Goal: Communication & Community: Answer question/provide support

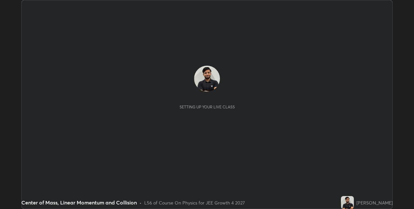
scroll to position [209, 413]
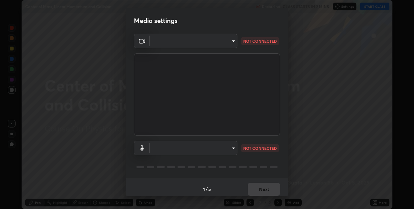
type input "60fceefa1ff133a458e9dacb52b3a7761017f46870fbbe5b76b29231bfb8dda7"
type input "a77103da4b3dac45a3c847deae51cfabe7392730c035e01ddd64089d88e0a711"
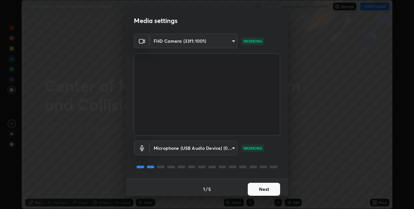
click at [261, 189] on button "Next" at bounding box center [264, 189] width 32 height 13
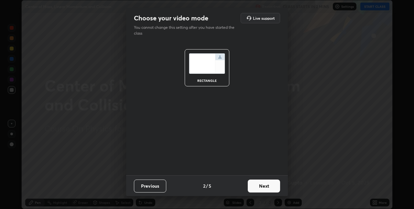
click at [261, 189] on button "Next" at bounding box center [264, 185] width 32 height 13
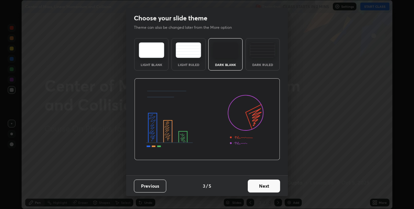
click at [261, 189] on button "Next" at bounding box center [264, 185] width 32 height 13
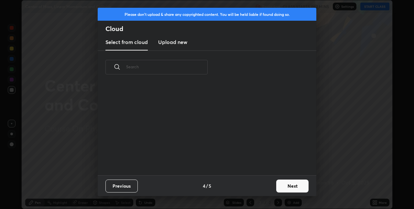
click at [261, 186] on div "Previous 4 / 5 Next" at bounding box center [207, 185] width 219 height 21
click at [284, 186] on button "Next" at bounding box center [292, 185] width 32 height 13
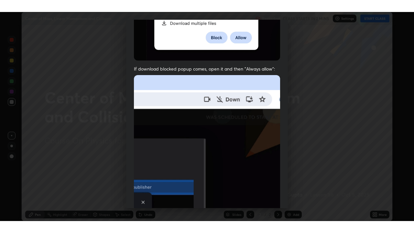
scroll to position [135, 0]
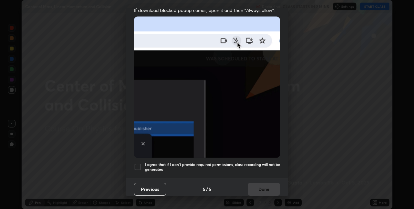
click at [243, 162] on h5 "I agree that if I don't provide required permissions, class recording will not …" at bounding box center [212, 167] width 135 height 10
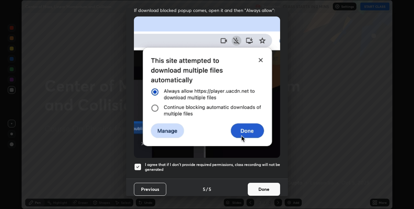
click at [262, 186] on button "Done" at bounding box center [264, 189] width 32 height 13
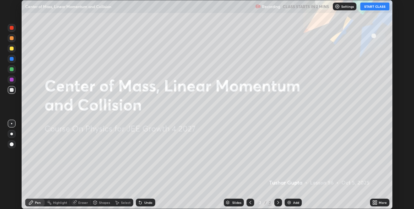
click at [372, 8] on button "START CLASS" at bounding box center [374, 7] width 29 height 8
click at [379, 200] on div "More" at bounding box center [379, 202] width 19 height 8
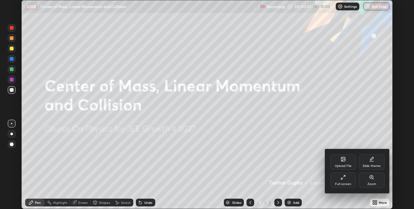
click at [347, 183] on div "Full screen" at bounding box center [343, 183] width 16 height 3
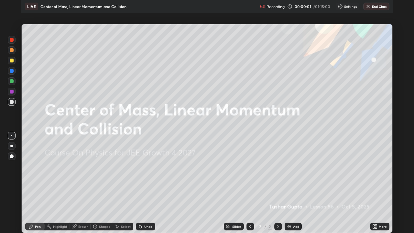
scroll to position [233, 414]
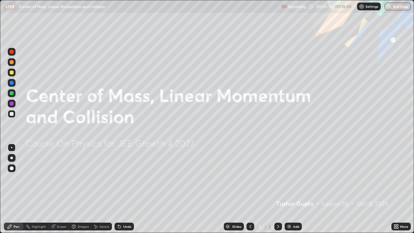
click at [296, 208] on div "Add" at bounding box center [292, 226] width 17 height 8
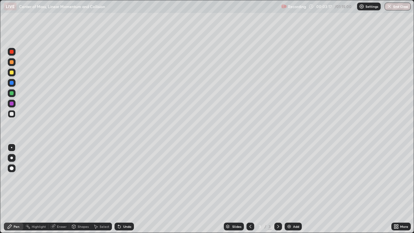
click at [14, 73] on div at bounding box center [12, 73] width 8 height 8
click at [78, 208] on div "Shapes" at bounding box center [83, 226] width 11 height 3
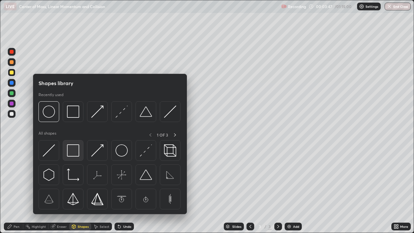
click at [78, 151] on img at bounding box center [73, 150] width 12 height 12
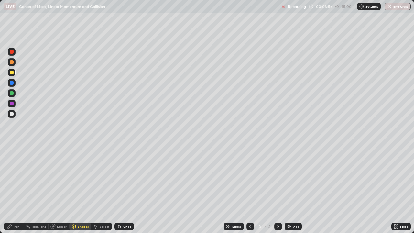
click at [129, 208] on div "Undo" at bounding box center [127, 226] width 8 height 3
click at [122, 208] on div "Undo" at bounding box center [123, 226] width 19 height 8
click at [15, 208] on div "Pen" at bounding box center [17, 226] width 6 height 3
click at [79, 208] on div "Shapes" at bounding box center [83, 226] width 11 height 3
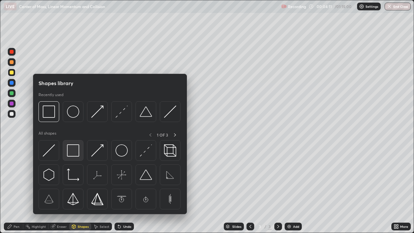
click at [75, 151] on img at bounding box center [73, 150] width 12 height 12
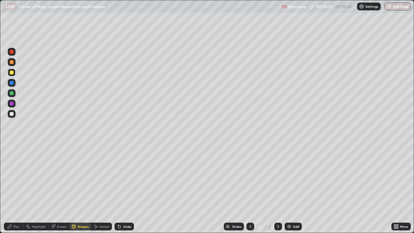
click at [16, 114] on div at bounding box center [11, 114] width 10 height 10
click at [58, 208] on div "Eraser" at bounding box center [62, 226] width 10 height 3
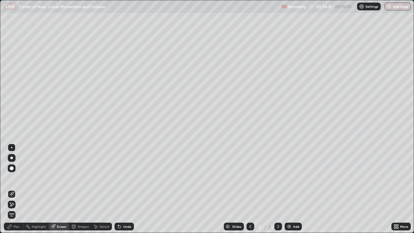
click at [18, 208] on div "Pen" at bounding box center [17, 226] width 6 height 3
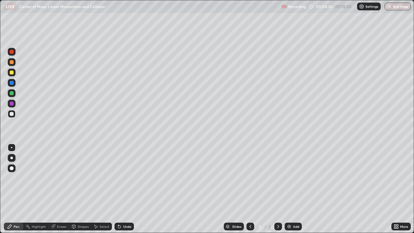
click at [123, 208] on div "Undo" at bounding box center [127, 226] width 8 height 3
click at [128, 208] on div "Undo" at bounding box center [123, 226] width 19 height 8
click at [129, 208] on div "Undo" at bounding box center [123, 226] width 19 height 8
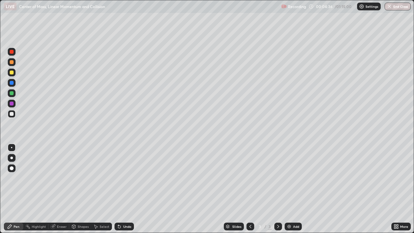
click at [129, 208] on div "Undo" at bounding box center [123, 226] width 19 height 8
click at [131, 208] on div "Undo" at bounding box center [123, 226] width 22 height 13
click at [125, 208] on div "Undo" at bounding box center [123, 226] width 19 height 8
click at [37, 208] on div "Highlight" at bounding box center [39, 226] width 14 height 3
click at [19, 208] on div "Pen" at bounding box center [17, 226] width 6 height 3
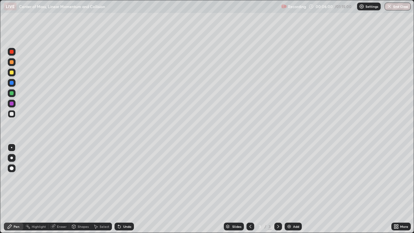
click at [127, 208] on div "Undo" at bounding box center [127, 226] width 8 height 3
click at [59, 208] on div "Eraser" at bounding box center [62, 226] width 10 height 3
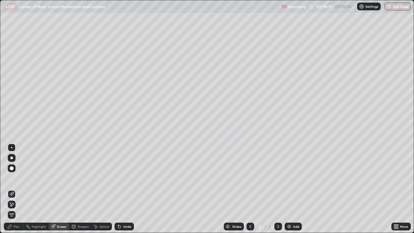
click at [11, 206] on icon at bounding box center [12, 204] width 4 height 3
click at [18, 208] on div "Pen" at bounding box center [13, 226] width 19 height 8
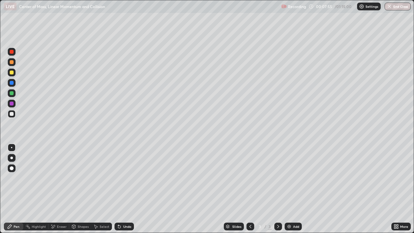
click at [15, 94] on div at bounding box center [12, 93] width 8 height 8
click at [62, 208] on div "Eraser" at bounding box center [58, 226] width 21 height 8
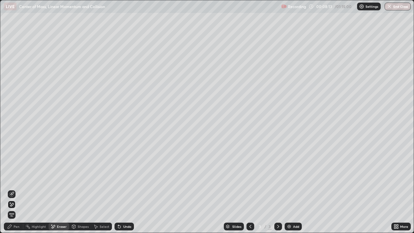
click at [20, 208] on div "Pen" at bounding box center [13, 226] width 19 height 8
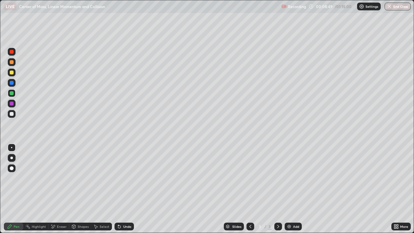
click at [124, 208] on div "Undo" at bounding box center [123, 226] width 19 height 8
click at [123, 208] on div "Undo" at bounding box center [127, 226] width 8 height 3
click at [61, 208] on div "Eraser" at bounding box center [62, 226] width 10 height 3
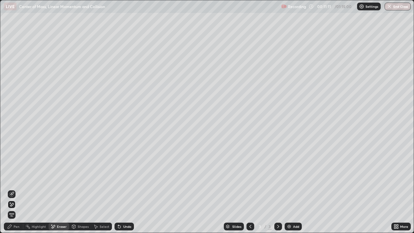
click at [19, 208] on div "Pen" at bounding box center [13, 226] width 19 height 8
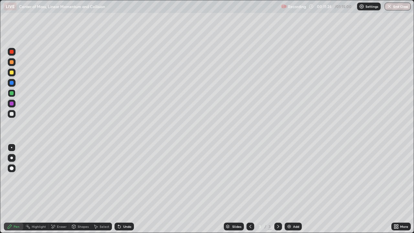
click at [15, 105] on div at bounding box center [12, 104] width 8 height 8
click at [39, 208] on div "Highlight" at bounding box center [39, 226] width 14 height 3
click at [15, 208] on div "Pen" at bounding box center [17, 226] width 6 height 3
click at [39, 208] on div "Highlight" at bounding box center [39, 226] width 14 height 3
click at [16, 208] on div "Pen" at bounding box center [17, 226] width 6 height 3
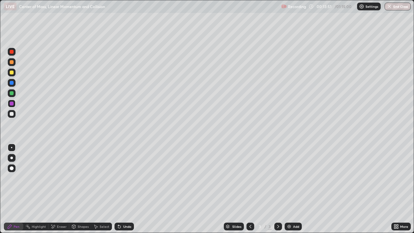
click at [131, 208] on div "Undo" at bounding box center [123, 226] width 19 height 8
click at [130, 208] on div "Undo" at bounding box center [123, 226] width 19 height 8
click at [131, 208] on div "Undo" at bounding box center [123, 226] width 19 height 8
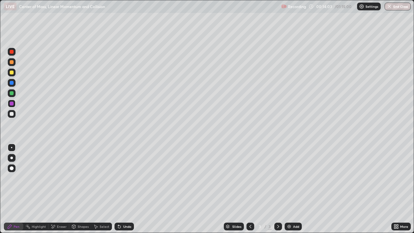
click at [297, 208] on div "Add" at bounding box center [296, 226] width 6 height 3
click at [16, 112] on div at bounding box center [11, 114] width 10 height 10
click at [13, 94] on div at bounding box center [12, 93] width 4 height 4
click at [63, 208] on div "Eraser" at bounding box center [62, 226] width 10 height 3
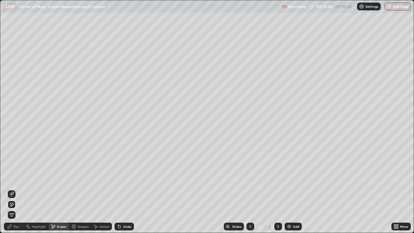
click at [125, 208] on div "Undo" at bounding box center [123, 226] width 22 height 13
click at [16, 208] on div "Pen" at bounding box center [17, 226] width 6 height 3
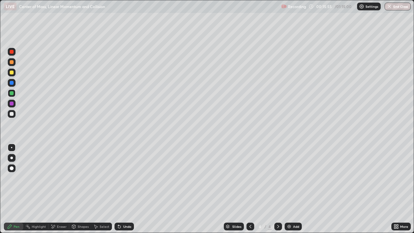
click at [126, 208] on div "Undo" at bounding box center [127, 226] width 8 height 3
click at [128, 208] on div "Undo" at bounding box center [127, 226] width 8 height 3
click at [250, 208] on icon at bounding box center [250, 226] width 5 height 5
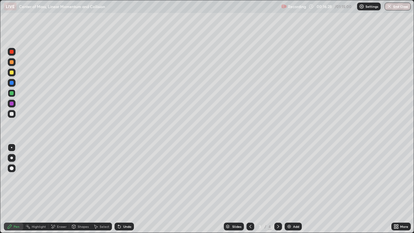
click at [278, 208] on icon at bounding box center [277, 226] width 5 height 5
click at [61, 208] on div "Eraser" at bounding box center [58, 226] width 21 height 8
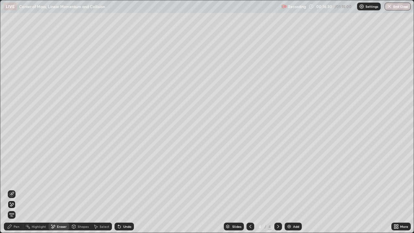
click at [12, 208] on span "Erase all" at bounding box center [11, 215] width 7 height 4
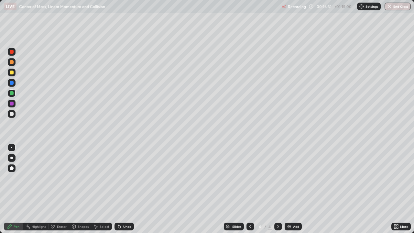
click at [14, 208] on div "Pen" at bounding box center [17, 226] width 6 height 3
click at [15, 113] on div at bounding box center [12, 114] width 8 height 8
click at [250, 208] on icon at bounding box center [250, 226] width 5 height 5
click at [278, 208] on icon at bounding box center [277, 226] width 5 height 5
click at [250, 208] on div at bounding box center [250, 226] width 8 height 8
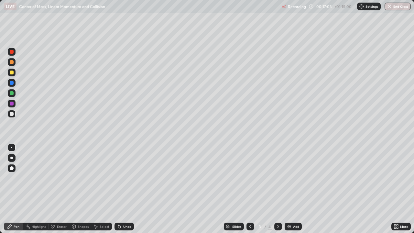
click at [277, 208] on icon at bounding box center [277, 226] width 5 height 5
click at [253, 208] on div at bounding box center [250, 226] width 8 height 8
click at [277, 208] on icon at bounding box center [277, 226] width 5 height 5
click at [250, 208] on icon at bounding box center [250, 226] width 5 height 5
click at [278, 208] on icon at bounding box center [277, 226] width 5 height 5
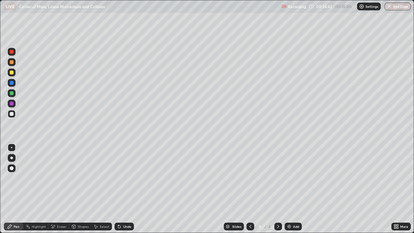
click at [290, 208] on img at bounding box center [288, 226] width 5 height 5
click at [78, 208] on div "Shapes" at bounding box center [80, 226] width 22 height 13
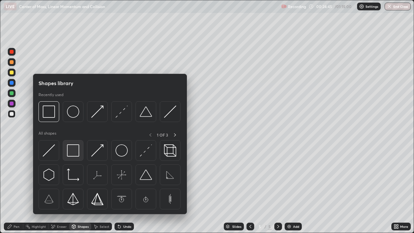
click at [73, 148] on img at bounding box center [73, 150] width 12 height 12
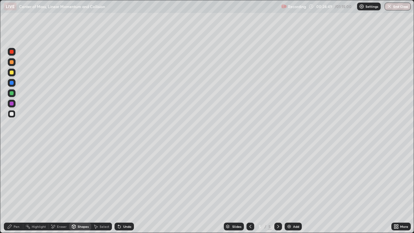
click at [17, 208] on div "Pen" at bounding box center [17, 226] width 6 height 3
click at [77, 208] on div "Shapes" at bounding box center [80, 226] width 22 height 8
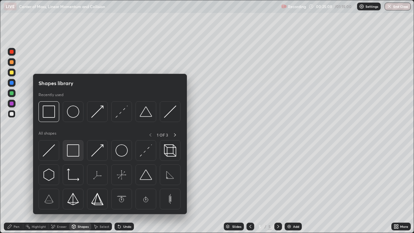
click at [76, 149] on img at bounding box center [73, 150] width 12 height 12
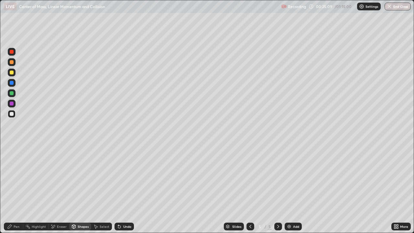
click at [16, 94] on div at bounding box center [11, 93] width 10 height 10
click at [55, 208] on icon at bounding box center [52, 226] width 5 height 5
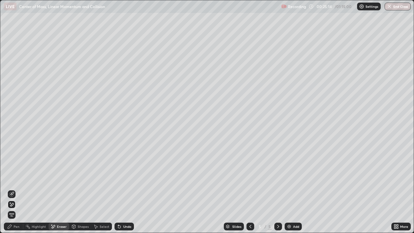
click at [17, 190] on div "Erase all" at bounding box center [12, 116] width 16 height 207
click at [13, 192] on icon at bounding box center [12, 193] width 4 height 3
click at [14, 208] on div "Pen" at bounding box center [17, 226] width 6 height 3
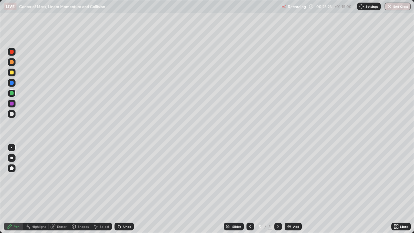
click at [78, 208] on div "Shapes" at bounding box center [83, 226] width 11 height 3
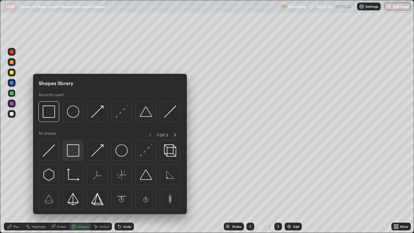
click at [76, 150] on img at bounding box center [73, 150] width 12 height 12
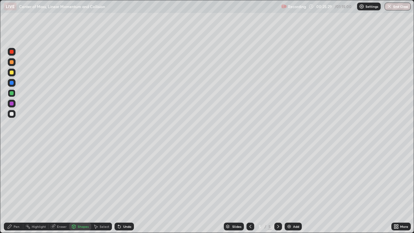
click at [17, 208] on div "Pen" at bounding box center [17, 226] width 6 height 3
click at [13, 114] on div at bounding box center [12, 114] width 4 height 4
click at [298, 208] on div "Add" at bounding box center [296, 226] width 6 height 3
click at [13, 75] on div at bounding box center [12, 73] width 8 height 8
click at [127, 208] on div "Undo" at bounding box center [127, 226] width 8 height 3
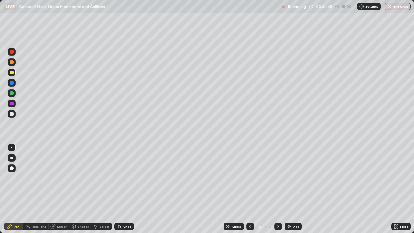
click at [127, 208] on div "Undo" at bounding box center [127, 226] width 8 height 3
click at [128, 208] on div "Undo" at bounding box center [127, 226] width 8 height 3
click at [125, 208] on div "Undo" at bounding box center [127, 226] width 8 height 3
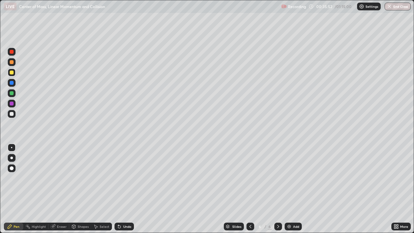
click at [298, 208] on div "Add" at bounding box center [296, 226] width 6 height 3
click at [248, 208] on icon at bounding box center [250, 226] width 5 height 5
click at [277, 208] on icon at bounding box center [277, 226] width 5 height 5
click at [292, 208] on div "Add" at bounding box center [292, 226] width 17 height 8
click at [79, 208] on div "Shapes" at bounding box center [80, 226] width 22 height 8
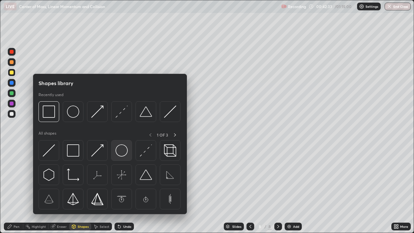
click at [118, 151] on img at bounding box center [121, 150] width 12 height 12
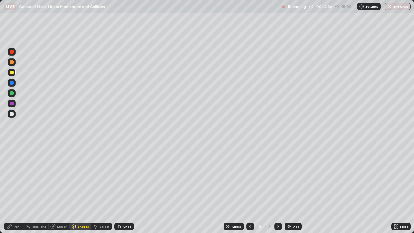
click at [18, 208] on div "Pen" at bounding box center [17, 226] width 6 height 3
click at [13, 116] on div at bounding box center [12, 114] width 8 height 8
click at [127, 208] on div "Undo" at bounding box center [123, 226] width 22 height 13
click at [15, 74] on div at bounding box center [12, 73] width 8 height 8
click at [81, 208] on div "Shapes" at bounding box center [83, 226] width 11 height 3
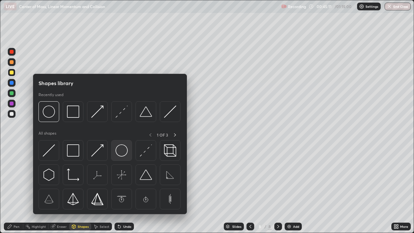
click at [122, 150] on img at bounding box center [121, 150] width 12 height 12
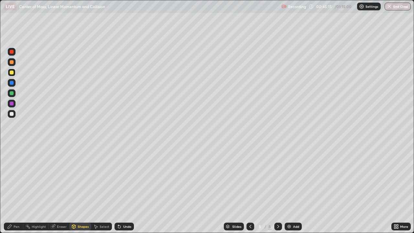
click at [123, 208] on div "Undo" at bounding box center [127, 226] width 8 height 3
click at [19, 208] on div "Pen" at bounding box center [13, 226] width 19 height 8
click at [127, 208] on div "Undo" at bounding box center [127, 226] width 8 height 3
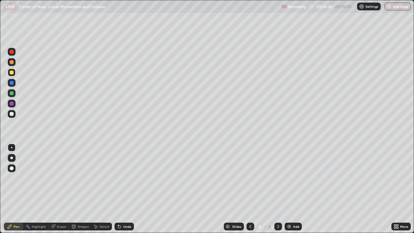
click at [125, 208] on div "Undo" at bounding box center [127, 226] width 8 height 3
click at [16, 115] on div at bounding box center [11, 114] width 10 height 10
click at [17, 74] on div "Erase all" at bounding box center [12, 116] width 16 height 207
click at [11, 72] on div at bounding box center [12, 72] width 4 height 4
click at [296, 208] on div "Add" at bounding box center [296, 226] width 6 height 3
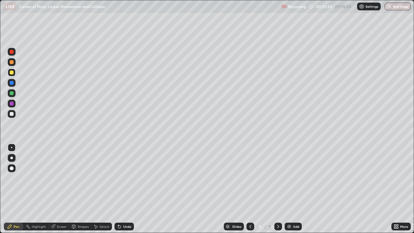
click at [82, 208] on div "Shapes" at bounding box center [83, 226] width 11 height 3
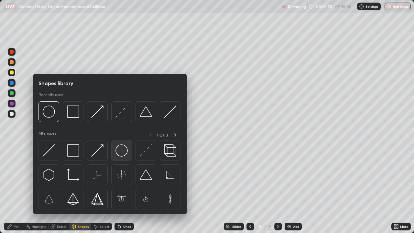
click at [115, 149] on img at bounding box center [121, 150] width 12 height 12
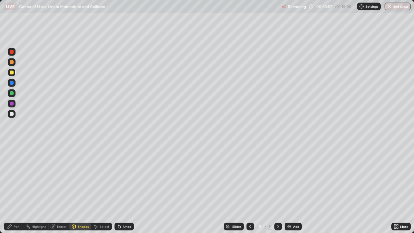
click at [18, 208] on div "Pen" at bounding box center [17, 226] width 6 height 3
click at [125, 208] on div "Undo" at bounding box center [123, 226] width 22 height 13
click at [128, 208] on div "Undo" at bounding box center [127, 226] width 8 height 3
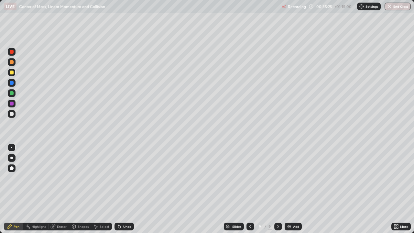
click at [296, 208] on div "Add" at bounding box center [296, 226] width 6 height 3
click at [13, 115] on div at bounding box center [12, 114] width 8 height 8
click at [79, 208] on div "Shapes" at bounding box center [83, 226] width 11 height 3
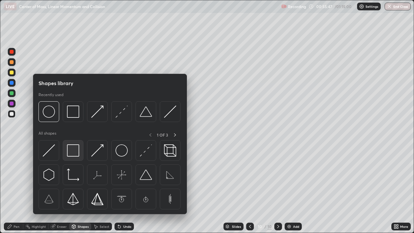
click at [75, 151] on img at bounding box center [73, 150] width 12 height 12
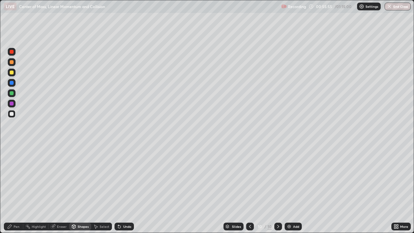
click at [124, 208] on div "Undo" at bounding box center [127, 226] width 8 height 3
click at [16, 208] on div "Pen" at bounding box center [17, 226] width 6 height 3
click at [15, 92] on div at bounding box center [12, 93] width 8 height 8
click at [297, 208] on div "Add" at bounding box center [296, 226] width 6 height 3
click at [79, 208] on div "Shapes" at bounding box center [83, 226] width 11 height 3
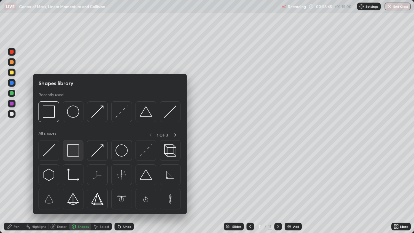
click at [76, 152] on img at bounding box center [73, 150] width 12 height 12
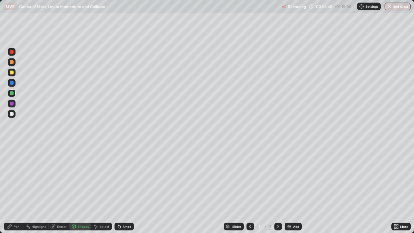
click at [17, 208] on div "Pen" at bounding box center [17, 226] width 6 height 3
click at [64, 208] on div "Eraser" at bounding box center [62, 226] width 10 height 3
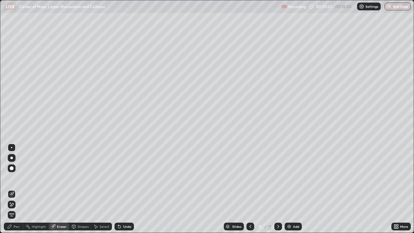
click at [17, 208] on div "Pen" at bounding box center [13, 226] width 19 height 8
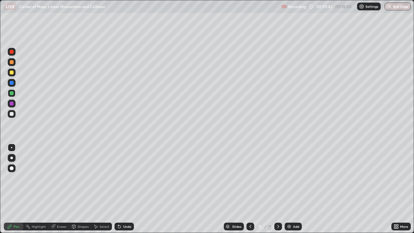
click at [127, 208] on div "Undo" at bounding box center [123, 226] width 19 height 8
click at [60, 208] on div "Eraser" at bounding box center [58, 226] width 21 height 8
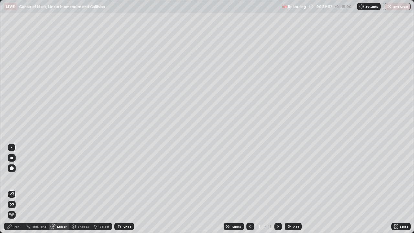
click at [14, 208] on div "Pen" at bounding box center [17, 226] width 6 height 3
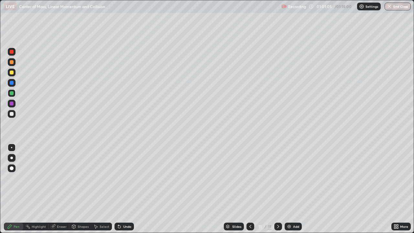
click at [58, 208] on div "Eraser" at bounding box center [62, 226] width 10 height 3
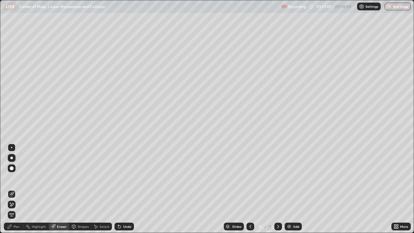
click at [122, 208] on div "Undo" at bounding box center [123, 226] width 19 height 8
click at [19, 208] on div "Pen" at bounding box center [17, 226] width 6 height 3
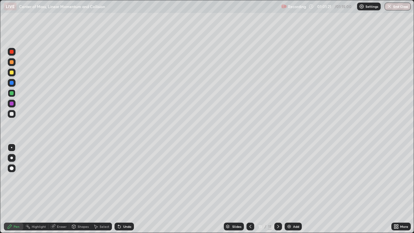
click at [250, 208] on icon at bounding box center [250, 226] width 5 height 5
click at [278, 208] on icon at bounding box center [277, 226] width 5 height 5
click at [251, 208] on icon at bounding box center [250, 226] width 5 height 5
click at [275, 208] on icon at bounding box center [277, 226] width 5 height 5
click at [294, 208] on div "Add" at bounding box center [292, 226] width 17 height 8
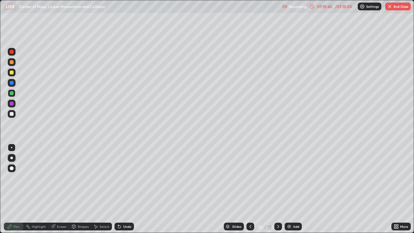
click at [14, 113] on div at bounding box center [12, 114] width 8 height 8
click at [250, 208] on icon at bounding box center [250, 226] width 5 height 5
click at [279, 208] on icon at bounding box center [277, 226] width 5 height 5
click at [250, 208] on icon at bounding box center [250, 226] width 5 height 5
click at [278, 208] on icon at bounding box center [277, 226] width 5 height 5
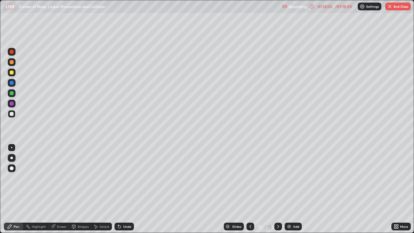
click at [131, 208] on div "Undo" at bounding box center [123, 226] width 19 height 8
click at [295, 208] on div "Add" at bounding box center [296, 226] width 6 height 3
click at [250, 208] on icon at bounding box center [250, 226] width 5 height 5
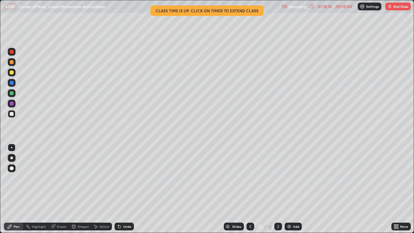
click at [392, 10] on button "End Class" at bounding box center [398, 7] width 26 height 8
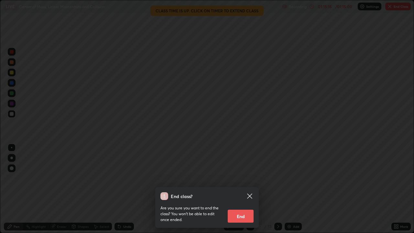
click at [241, 208] on button "End" at bounding box center [241, 215] width 26 height 13
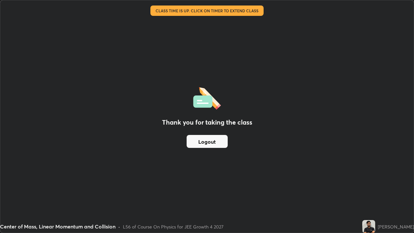
click at [216, 141] on button "Logout" at bounding box center [207, 141] width 41 height 13
